Goal: Browse casually

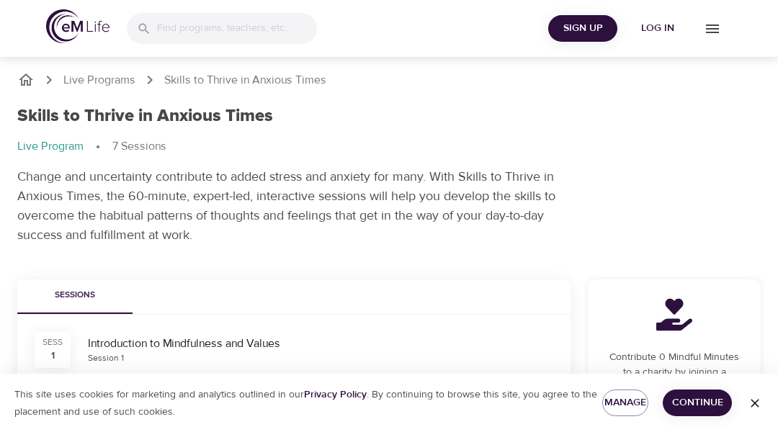
scroll to position [630, 0]
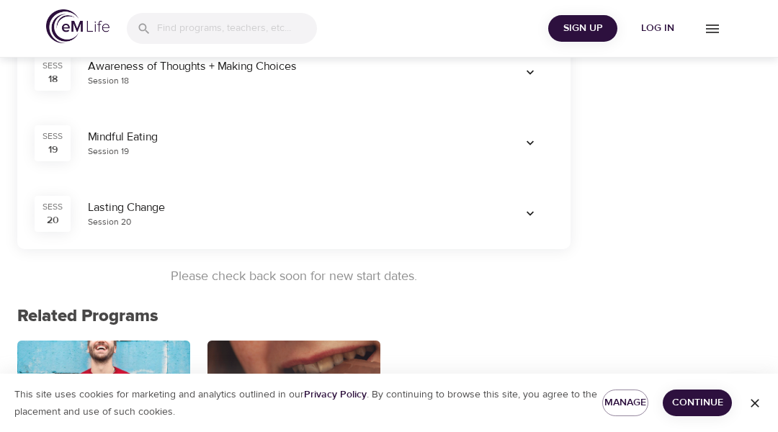
scroll to position [1636, 0]
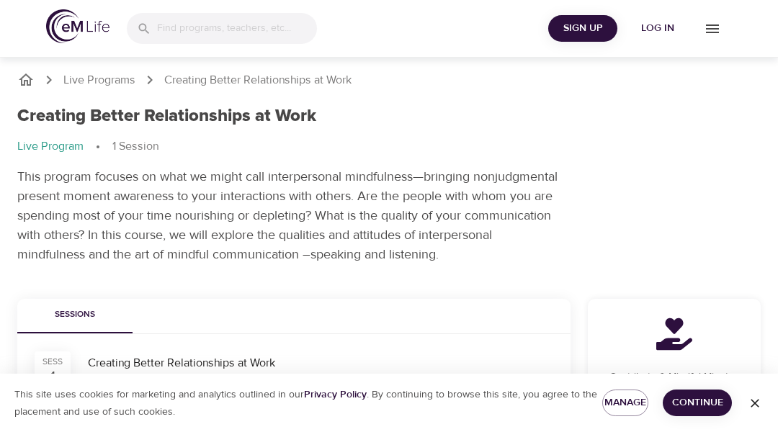
scroll to position [233, 0]
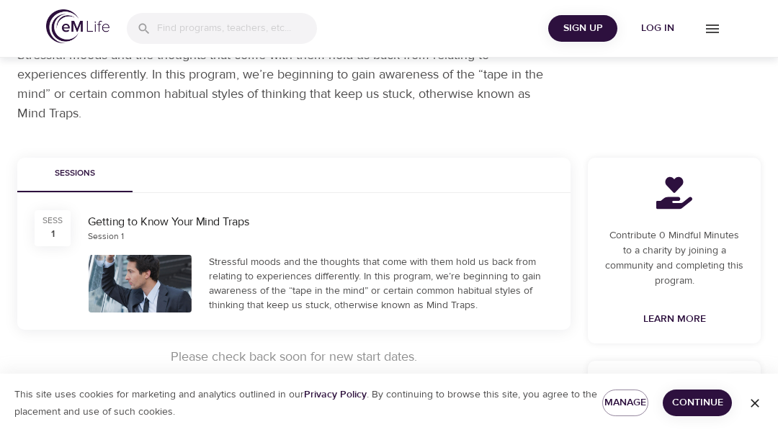
scroll to position [468, 0]
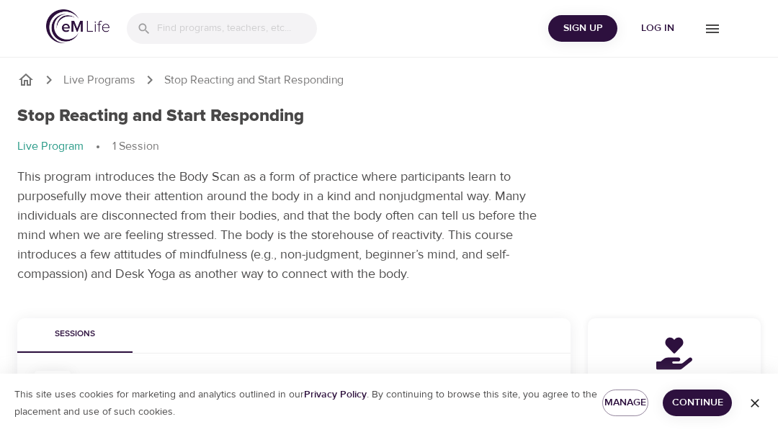
scroll to position [176, 0]
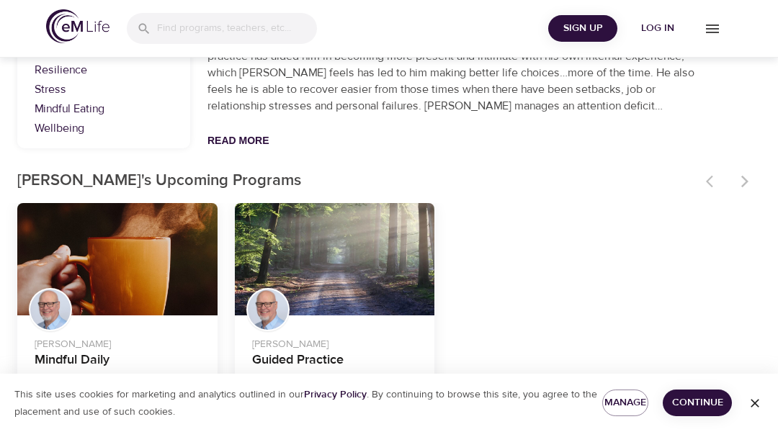
scroll to position [325, 0]
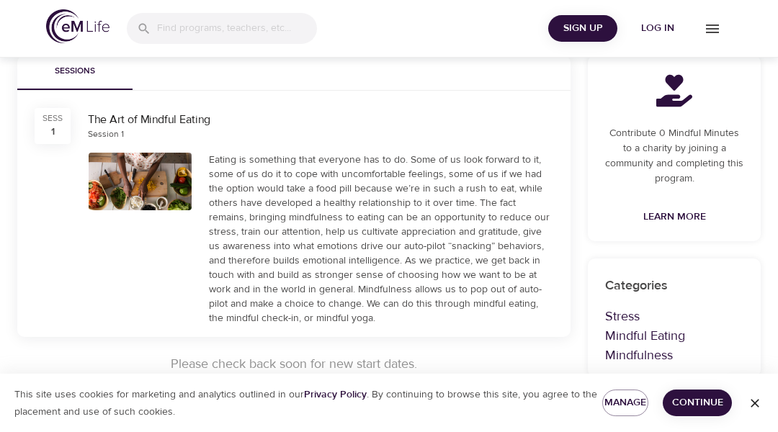
scroll to position [503, 0]
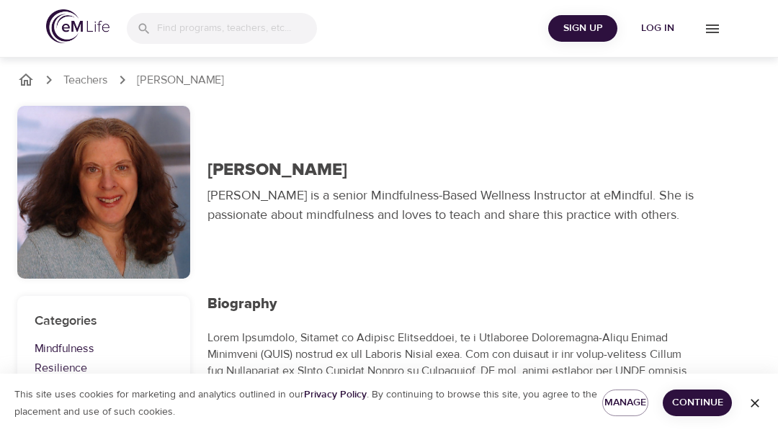
scroll to position [32, 0]
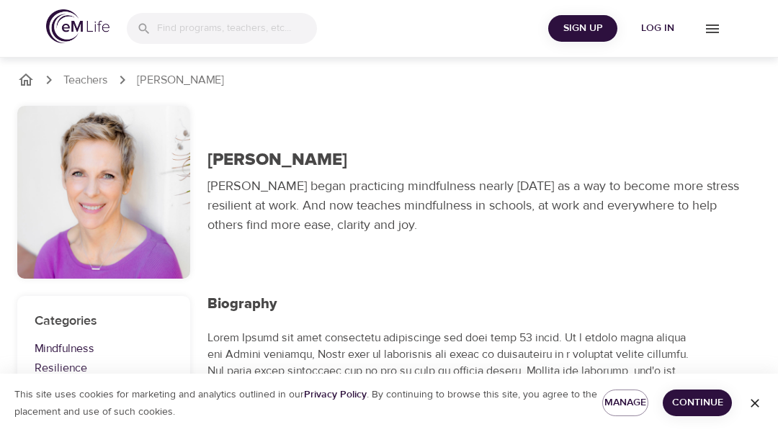
scroll to position [32, 0]
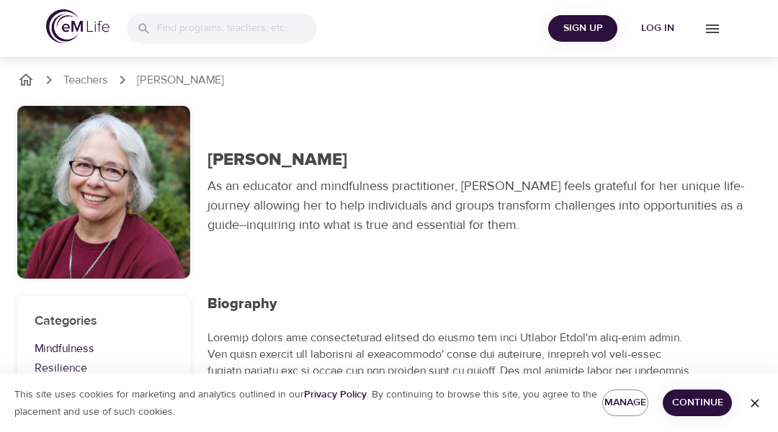
scroll to position [32, 0]
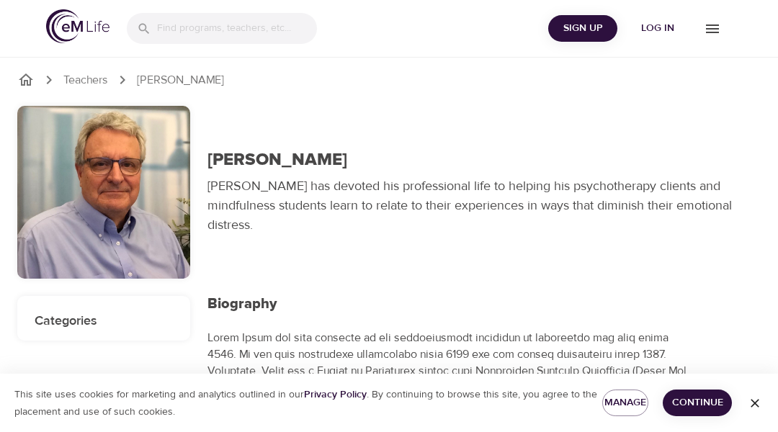
scroll to position [32, 0]
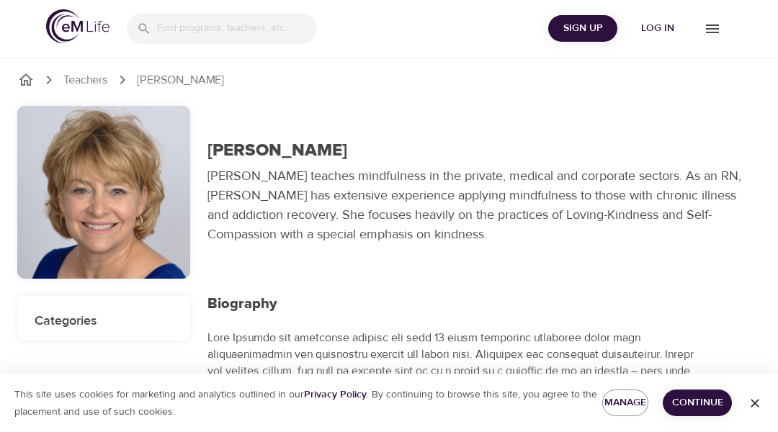
scroll to position [13, 0]
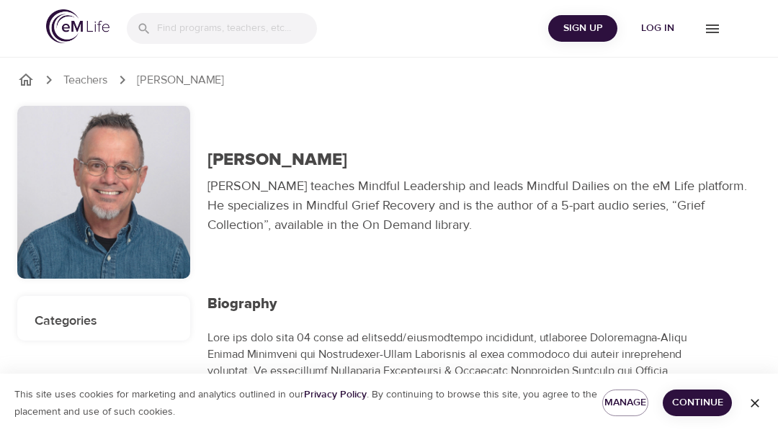
scroll to position [32, 0]
